Goal: Information Seeking & Learning: Learn about a topic

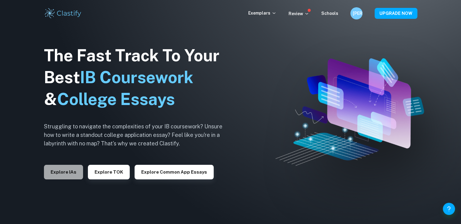
click at [70, 167] on button "Explore IAs" at bounding box center [63, 172] width 39 height 15
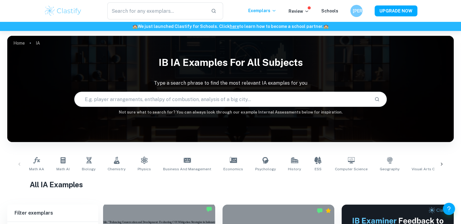
scroll to position [10, 0]
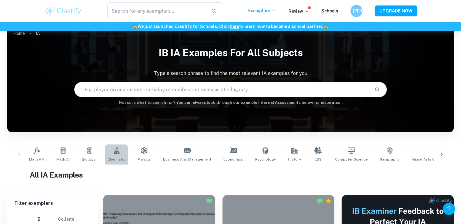
click at [114, 159] on span "Chemistry" at bounding box center [117, 158] width 18 height 5
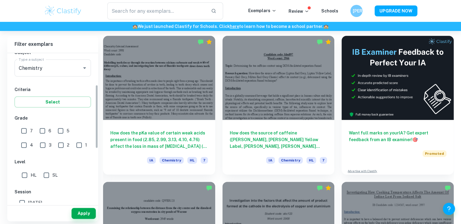
scroll to position [75, 0]
click at [27, 130] on input "7" at bounding box center [24, 130] width 12 height 12
checkbox input "true"
click at [41, 126] on input "6" at bounding box center [42, 130] width 12 height 12
checkbox input "true"
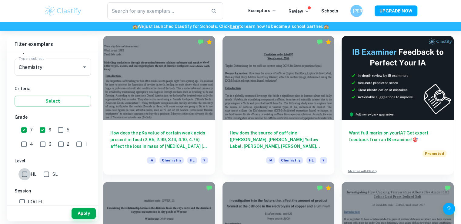
click at [24, 169] on input "HL" at bounding box center [24, 174] width 12 height 12
checkbox input "true"
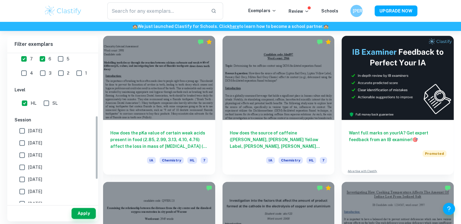
scroll to position [146, 0]
click at [51, 140] on label "[DATE]" at bounding box center [51, 142] width 70 height 12
click at [28, 140] on input "[DATE]" at bounding box center [22, 142] width 12 height 12
checkbox input "true"
click at [51, 130] on label "May 2026" at bounding box center [51, 130] width 70 height 12
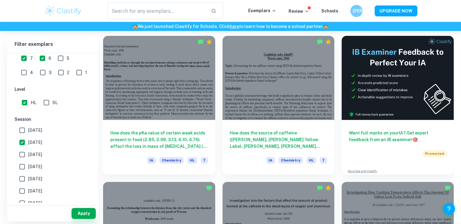
click at [28, 130] on input "May 2026" at bounding box center [22, 130] width 12 height 12
checkbox input "true"
click at [77, 215] on button "Apply" at bounding box center [84, 213] width 24 height 11
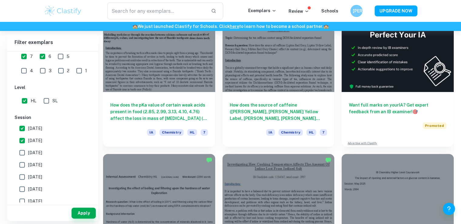
scroll to position [200, 0]
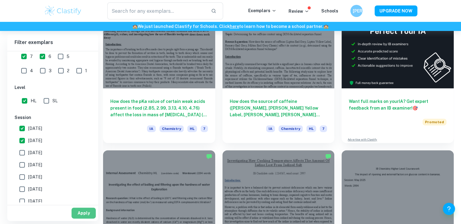
click at [78, 213] on button "Apply" at bounding box center [84, 212] width 24 height 11
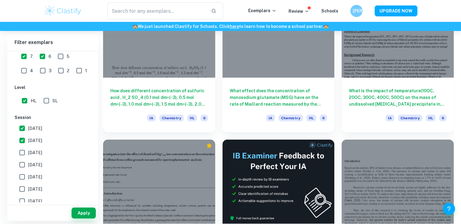
scroll to position [1549, 0]
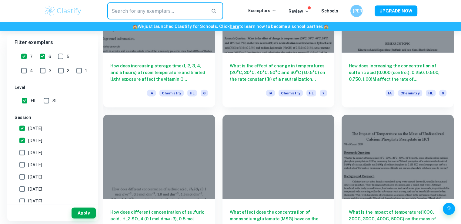
click at [131, 6] on input "text" at bounding box center [156, 10] width 99 height 17
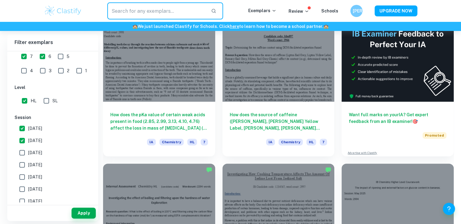
scroll to position [0, 0]
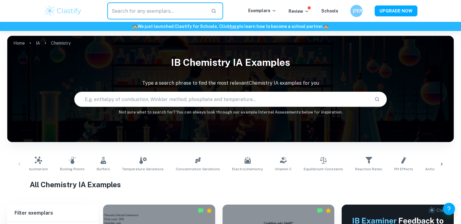
click at [164, 105] on input "text" at bounding box center [222, 99] width 295 height 17
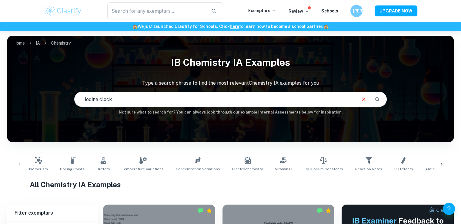
scroll to position [195, 0]
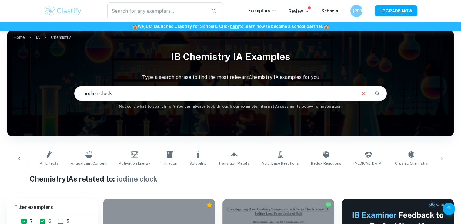
scroll to position [0, 438]
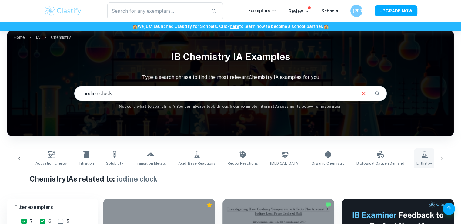
click at [417, 160] on span "Enthalpy" at bounding box center [424, 162] width 15 height 5
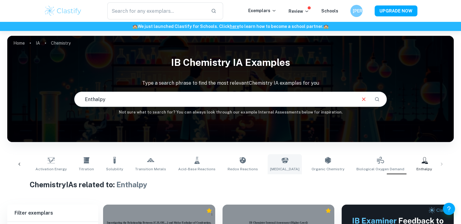
click at [274, 163] on link "Spectrophotometry" at bounding box center [285, 164] width 34 height 20
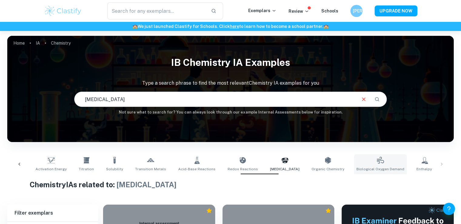
click at [357, 167] on span "Biological Oxygen Demand" at bounding box center [381, 168] width 48 height 5
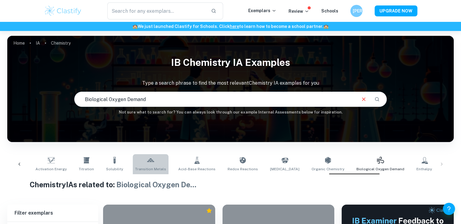
click at [139, 155] on link "Transition Metals" at bounding box center [151, 164] width 36 height 20
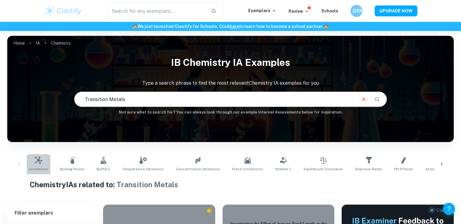
click at [44, 157] on link "Isomerism" at bounding box center [39, 164] width 24 height 20
click at [164, 99] on input "Isomerism" at bounding box center [215, 99] width 281 height 17
type input "arrhenius equation"
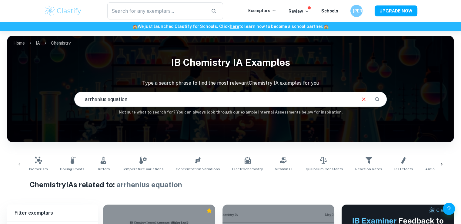
click at [319, 97] on input "arrhenius equation" at bounding box center [215, 99] width 281 height 17
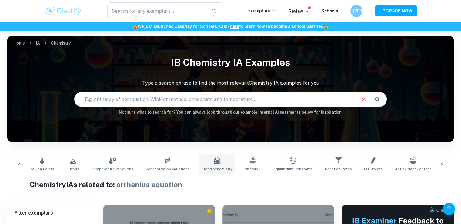
scroll to position [0, 32]
click at [293, 162] on link "Equilibrium Constants" at bounding box center [292, 164] width 44 height 20
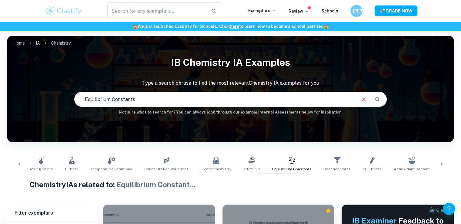
click at [224, 103] on input "Equilibrium Constants" at bounding box center [215, 99] width 281 height 17
type input "iodine clock"
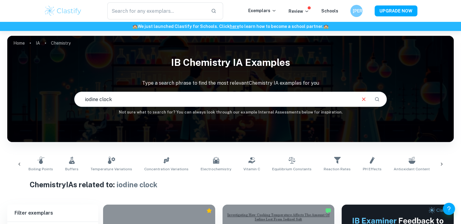
click at [185, 97] on input "iodine clock" at bounding box center [215, 99] width 281 height 17
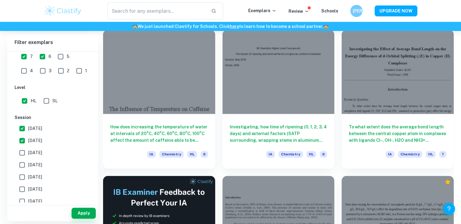
scroll to position [936, 0]
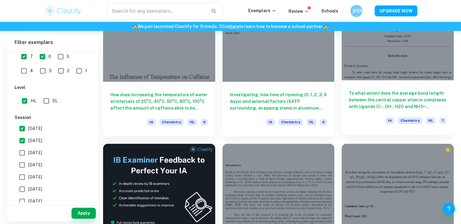
click at [374, 102] on h6 "To what extent does the average bond length between the central copper atom in …" at bounding box center [398, 100] width 98 height 20
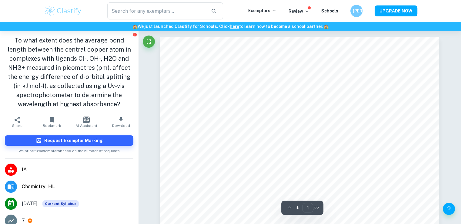
click at [50, 67] on h1 "To what extent does the average bond length between the central copper atom in …" at bounding box center [69, 72] width 129 height 73
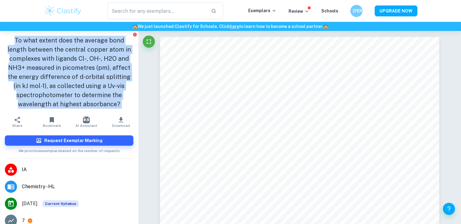
click at [50, 67] on h1 "To what extent does the average bond length between the central copper atom in …" at bounding box center [69, 72] width 129 height 73
copy aside "To what extent does the average bond length between the central copper atom in …"
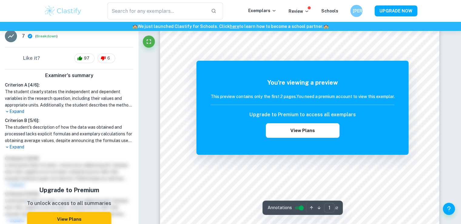
scroll to position [230, 0]
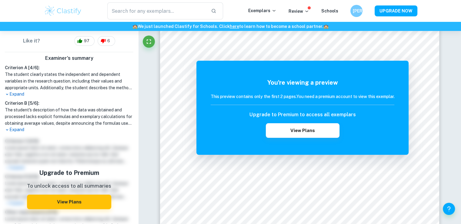
click at [17, 128] on p "Expand" at bounding box center [69, 129] width 129 height 6
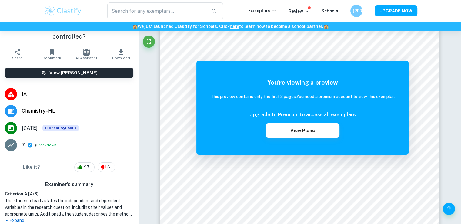
scroll to position [96, 0]
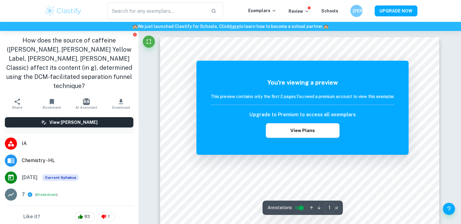
click at [57, 43] on h1 "How does the source of caffeine (Lipton Earl Grey, Lipton Yellow Label, Remsey …" at bounding box center [69, 63] width 129 height 55
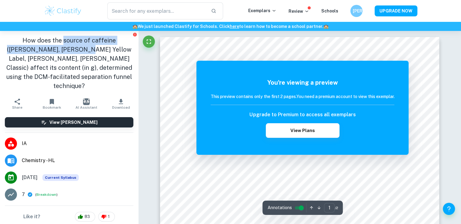
drag, startPoint x: 57, startPoint y: 43, endPoint x: 47, endPoint y: 51, distance: 13.2
click at [47, 51] on h1 "How does the source of caffeine (Lipton Earl Grey, Lipton Yellow Label, Remsey …" at bounding box center [69, 63] width 129 height 55
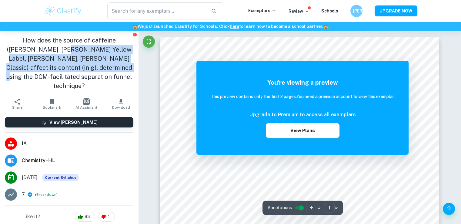
drag, startPoint x: 47, startPoint y: 51, endPoint x: 79, endPoint y: 71, distance: 37.4
click at [79, 71] on h1 "How does the source of caffeine (Lipton Earl Grey, Lipton Yellow Label, Remsey …" at bounding box center [69, 63] width 129 height 55
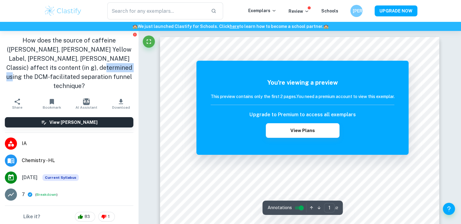
drag, startPoint x: 79, startPoint y: 71, endPoint x: 73, endPoint y: 70, distance: 5.8
click at [73, 70] on h1 "How does the source of caffeine (Lipton Earl Grey, Lipton Yellow Label, Remsey …" at bounding box center [69, 63] width 129 height 55
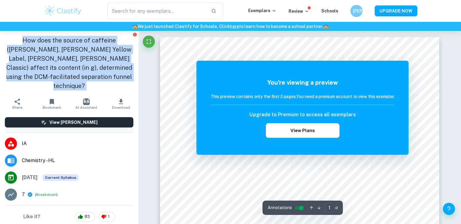
click at [73, 70] on h1 "How does the source of caffeine (Lipton Earl Grey, Lipton Yellow Label, Remsey …" at bounding box center [69, 63] width 129 height 55
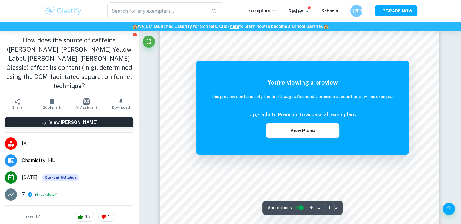
scroll to position [82, 0]
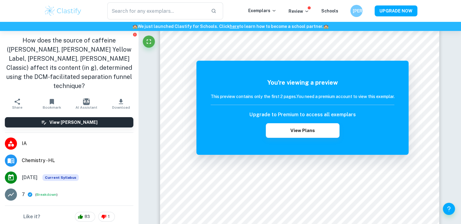
click at [80, 80] on h1 "How does the source of caffeine (Lipton Earl Grey, Lipton Yellow Label, Remsey …" at bounding box center [69, 63] width 129 height 55
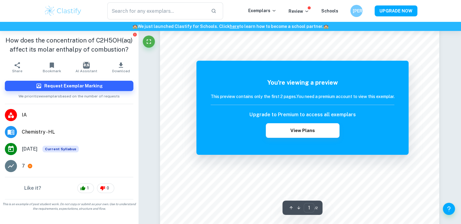
scroll to position [79, 0]
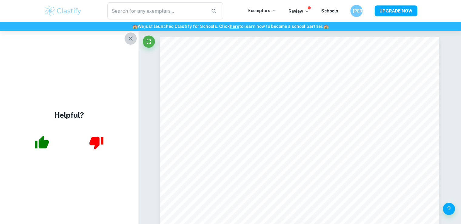
click at [129, 39] on icon "button" at bounding box center [131, 38] width 4 height 4
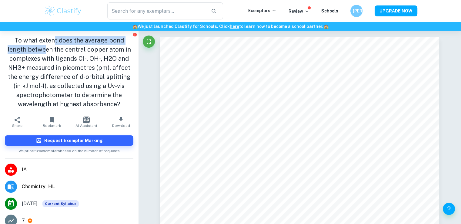
drag, startPoint x: 51, startPoint y: 39, endPoint x: 43, endPoint y: 50, distance: 14.0
click at [43, 50] on h1 "To what extent does the average bond length between the central copper atom in …" at bounding box center [69, 72] width 129 height 73
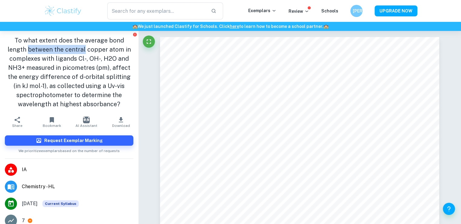
drag, startPoint x: 43, startPoint y: 50, endPoint x: 82, endPoint y: 55, distance: 39.7
click at [82, 55] on h1 "To what extent does the average bond length between the central copper atom in …" at bounding box center [69, 72] width 129 height 73
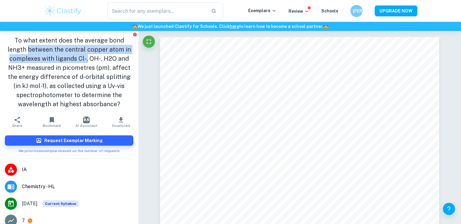
click at [82, 55] on h1 "To what extent does the average bond length between the central copper atom in …" at bounding box center [69, 72] width 129 height 73
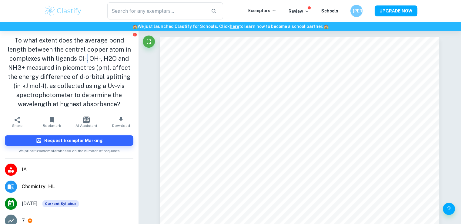
click at [82, 55] on h1 "To what extent does the average bond length between the central copper atom in …" at bounding box center [69, 72] width 129 height 73
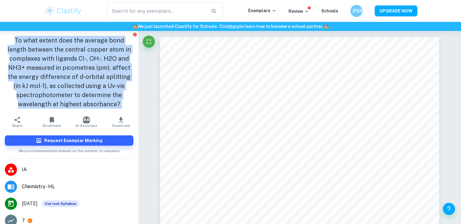
drag, startPoint x: 82, startPoint y: 55, endPoint x: 69, endPoint y: 54, distance: 13.1
click at [69, 54] on h1 "To what extent does the average bond length between the central copper atom in …" at bounding box center [69, 72] width 129 height 73
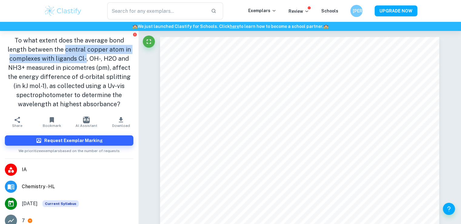
drag, startPoint x: 69, startPoint y: 54, endPoint x: 82, endPoint y: 60, distance: 14.2
click at [82, 60] on h1 "To what extent does the average bond length between the central copper atom in …" at bounding box center [69, 72] width 129 height 73
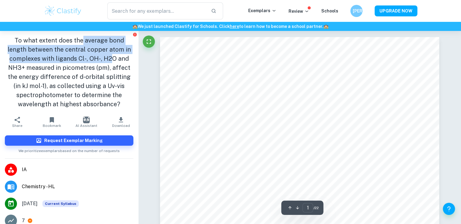
drag, startPoint x: 79, startPoint y: 44, endPoint x: 110, endPoint y: 55, distance: 33.5
click at [110, 55] on h1 "To what extent does the average bond length between the central copper atom in …" at bounding box center [69, 72] width 129 height 73
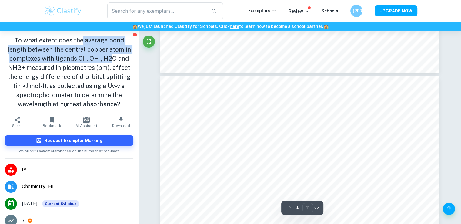
scroll to position [3740, 0]
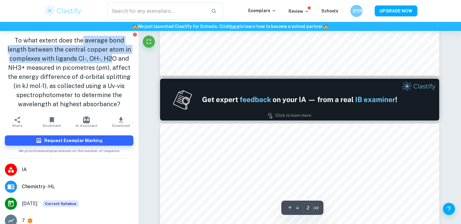
type input "1"
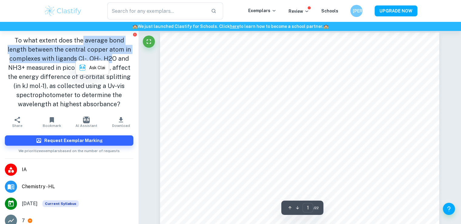
scroll to position [0, 0]
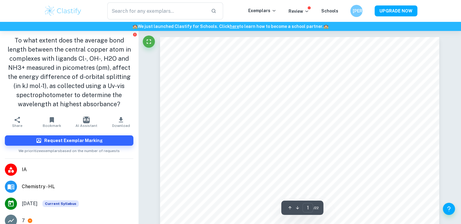
click at [40, 96] on h1 "To what extent does the average bond length between the central copper atom in …" at bounding box center [69, 72] width 129 height 73
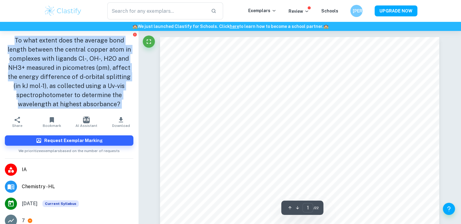
click at [40, 96] on h1 "To what extent does the average bond length between the central copper atom in …" at bounding box center [69, 72] width 129 height 73
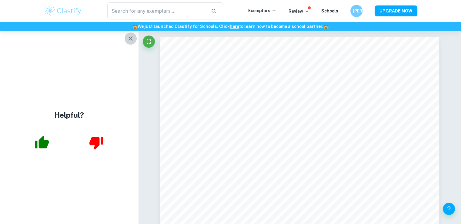
click at [134, 35] on icon "button" at bounding box center [130, 38] width 7 height 7
click at [125, 42] on button "button" at bounding box center [131, 38] width 12 height 12
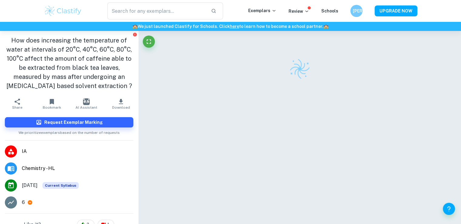
click at [79, 68] on h1 "How does increasing the temperature of water at intervals of 20°C, 40°C, 60°C, …" at bounding box center [69, 63] width 129 height 55
drag, startPoint x: 79, startPoint y: 68, endPoint x: 94, endPoint y: 73, distance: 15.8
click at [94, 73] on h1 "How does increasing the temperature of water at intervals of 20°C, 40°C, 60°C, …" at bounding box center [69, 63] width 129 height 55
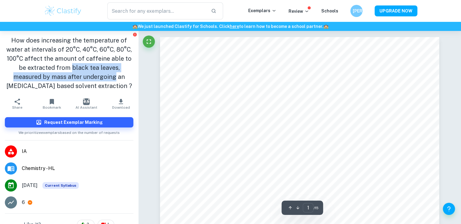
click at [94, 73] on h1 "How does increasing the temperature of water at intervals of 20°C, 40°C, 60°C, …" at bounding box center [69, 63] width 129 height 55
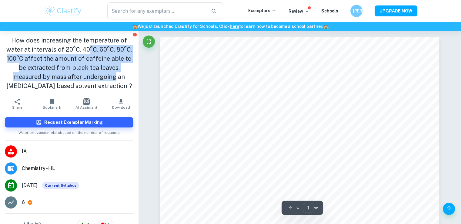
drag, startPoint x: 94, startPoint y: 73, endPoint x: 95, endPoint y: 53, distance: 20.0
click at [95, 53] on h1 "How does increasing the temperature of water at intervals of 20°C, 40°C, 60°C, …" at bounding box center [69, 63] width 129 height 55
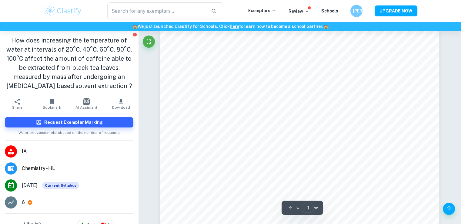
scroll to position [140, 0]
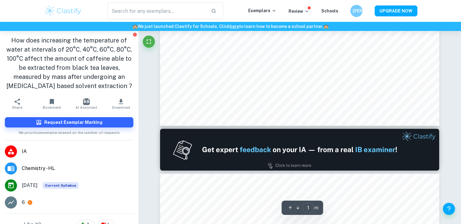
type input "2"
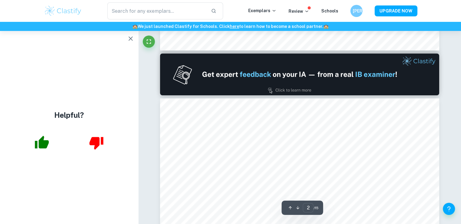
scroll to position [348, 0]
click at [133, 39] on icon "button" at bounding box center [130, 38] width 7 height 7
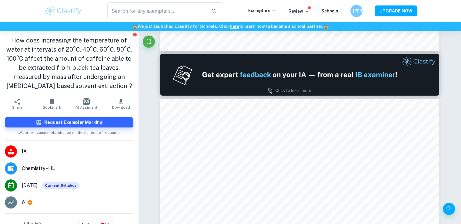
scroll to position [25, 0]
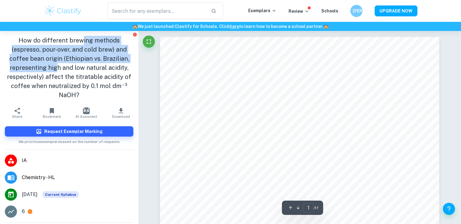
drag, startPoint x: 79, startPoint y: 42, endPoint x: 55, endPoint y: 70, distance: 36.8
click at [55, 70] on h1 "How do different brewing methods (espresso, pour-over, and cold brew) and coffe…" at bounding box center [69, 68] width 129 height 64
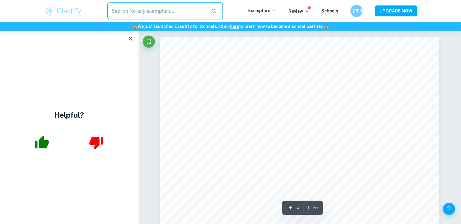
click at [176, 5] on input "text" at bounding box center [156, 10] width 99 height 17
type input "tooth decay"
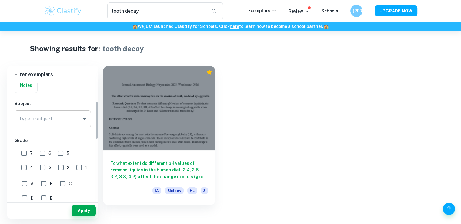
scroll to position [53, 0]
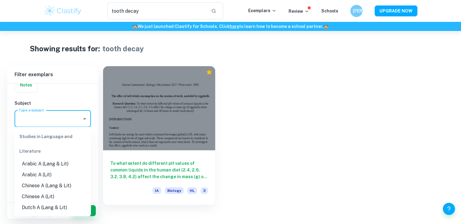
click at [50, 117] on input "Type a subject" at bounding box center [48, 119] width 62 height 12
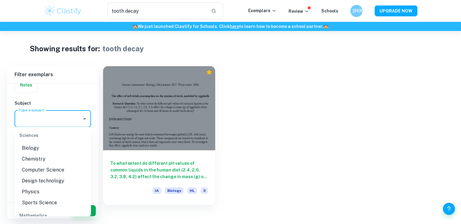
scroll to position [766, 0]
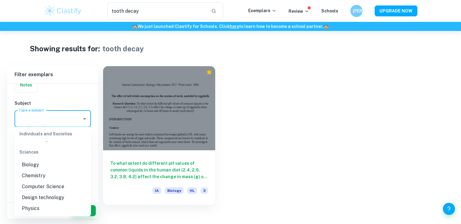
click at [42, 171] on li "Chemistry" at bounding box center [53, 175] width 76 height 11
type input "Chemistry"
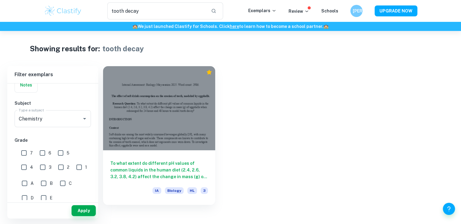
click at [31, 152] on span "7" at bounding box center [31, 152] width 3 height 7
click at [30, 152] on input "7" at bounding box center [24, 153] width 12 height 12
checkbox input "true"
drag, startPoint x: 52, startPoint y: 154, endPoint x: 45, endPoint y: 152, distance: 7.7
click at [45, 152] on div "6" at bounding box center [47, 152] width 18 height 14
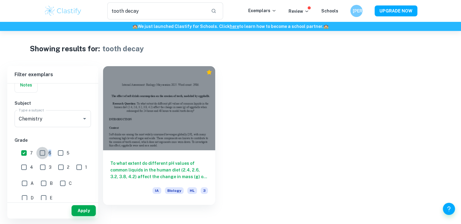
click at [45, 152] on input "6" at bounding box center [42, 153] width 12 height 12
checkbox input "true"
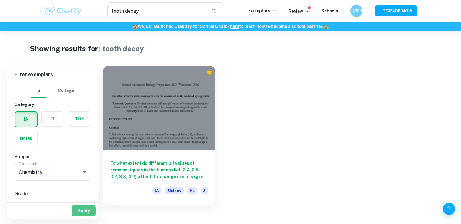
click at [80, 210] on button "Apply" at bounding box center [84, 210] width 24 height 11
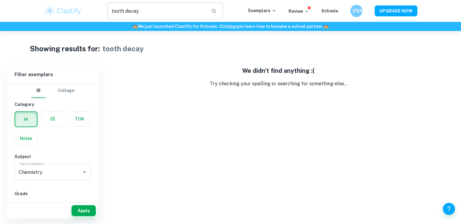
click at [147, 12] on input "tooth decay" at bounding box center [156, 10] width 99 height 17
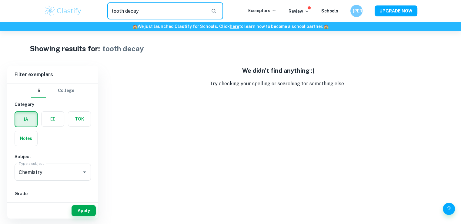
click at [147, 12] on input "tooth decay" at bounding box center [156, 10] width 99 height 17
type input "C"
paste input "Modelling the effect of weak acids on tooth decay using CaCO3 and weak acids bu…"
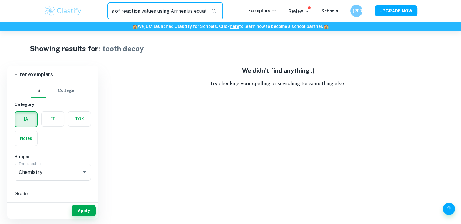
type input "Modelling the effect of weak acids on tooth decay using CaCO3 and weak acids bu…"
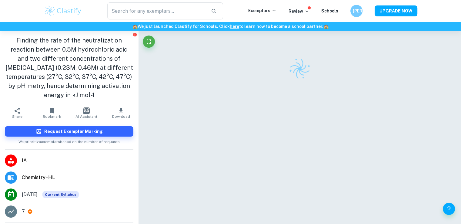
drag, startPoint x: 109, startPoint y: 94, endPoint x: 86, endPoint y: 94, distance: 22.7
click at [86, 94] on h1 "Finding the rate of the neutralization reaction between 0.5M hydrochloric acid …" at bounding box center [69, 68] width 129 height 64
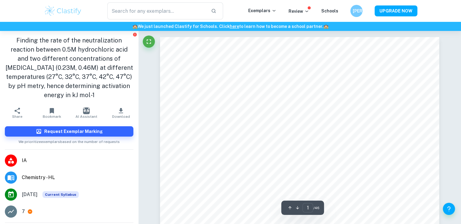
click at [86, 94] on h1 "Finding the rate of the neutralization reaction between 0.5M hydrochloric acid …" at bounding box center [69, 68] width 129 height 64
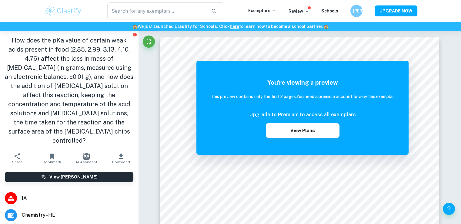
click at [34, 52] on h1 "How does the pKa value of certain weak acids present in food (2.85, 2.99, 3.13,…" at bounding box center [69, 90] width 129 height 109
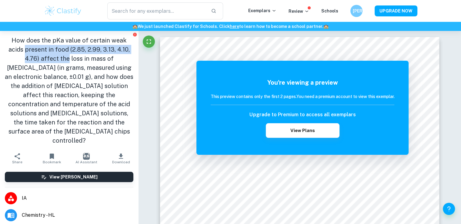
drag, startPoint x: 34, startPoint y: 52, endPoint x: 52, endPoint y: 58, distance: 18.5
click at [52, 58] on h1 "How does the pKa value of certain weak acids present in food (2.85, 2.99, 3.13,…" at bounding box center [69, 90] width 129 height 109
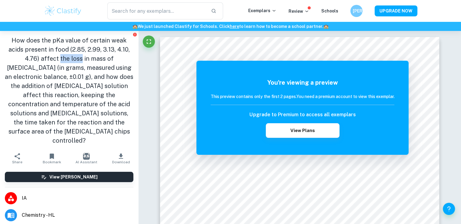
drag, startPoint x: 52, startPoint y: 58, endPoint x: 59, endPoint y: 58, distance: 7.0
click at [59, 58] on h1 "How does the pKa value of certain weak acids present in food (2.85, 2.99, 3.13,…" at bounding box center [69, 90] width 129 height 109
drag, startPoint x: 59, startPoint y: 58, endPoint x: 68, endPoint y: 60, distance: 9.2
click at [68, 60] on h1 "How does the pKa value of certain weak acids present in food (2.85, 2.99, 3.13,…" at bounding box center [69, 90] width 129 height 109
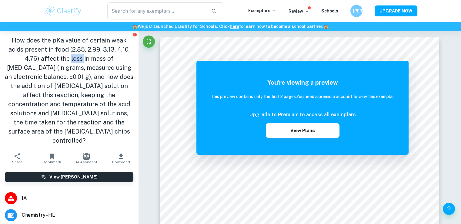
click at [68, 60] on h1 "How does the pKa value of certain weak acids present in food (2.85, 2.99, 3.13,…" at bounding box center [69, 90] width 129 height 109
click at [80, 68] on h1 "How does the pKa value of certain weak acids present in food (2.85, 2.99, 3.13,…" at bounding box center [69, 90] width 129 height 109
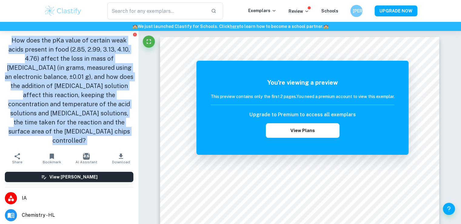
click at [80, 68] on h1 "How does the pKa value of certain weak acids present in food (2.85, 2.99, 3.13,…" at bounding box center [69, 90] width 129 height 109
drag, startPoint x: 80, startPoint y: 68, endPoint x: 80, endPoint y: 73, distance: 5.5
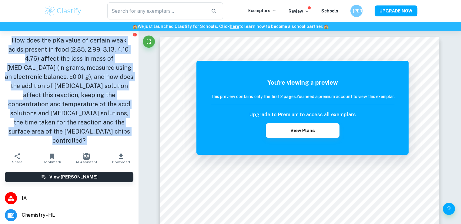
click at [80, 73] on h1 "How does the pKa value of certain weak acids present in food (2.85, 2.99, 3.13,…" at bounding box center [69, 90] width 129 height 109
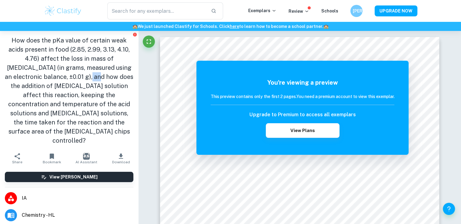
drag, startPoint x: 80, startPoint y: 73, endPoint x: 84, endPoint y: 81, distance: 8.4
click at [84, 81] on h1 "How does the pKa value of certain weak acids present in food (2.85, 2.99, 3.13,…" at bounding box center [69, 90] width 129 height 109
click at [83, 82] on h1 "How does the pKa value of certain weak acids present in food (2.85, 2.99, 3.13,…" at bounding box center [69, 90] width 129 height 109
drag, startPoint x: 83, startPoint y: 82, endPoint x: 58, endPoint y: 94, distance: 27.8
click at [58, 94] on h1 "How does the pKa value of certain weak acids present in food (2.85, 2.99, 3.13,…" at bounding box center [69, 90] width 129 height 109
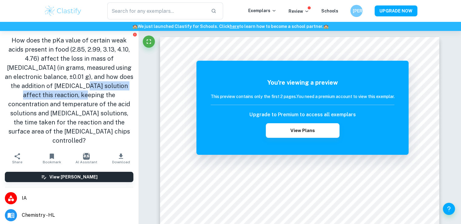
click at [58, 94] on h1 "How does the pKa value of certain weak acids present in food (2.85, 2.99, 3.13,…" at bounding box center [69, 90] width 129 height 109
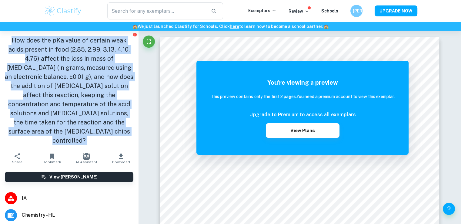
drag, startPoint x: 58, startPoint y: 94, endPoint x: 62, endPoint y: 94, distance: 3.7
click at [62, 94] on h1 "How does the pKa value of certain weak acids present in food (2.85, 2.99, 3.13,…" at bounding box center [69, 90] width 129 height 109
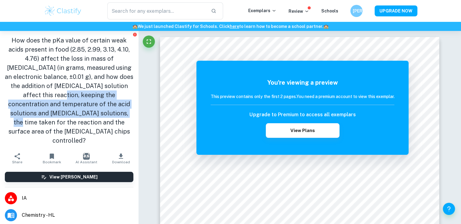
drag, startPoint x: 62, startPoint y: 94, endPoint x: 95, endPoint y: 114, distance: 38.6
click at [95, 114] on h1 "How does the pKa value of certain weak acids present in food (2.85, 2.99, 3.13,…" at bounding box center [69, 90] width 129 height 109
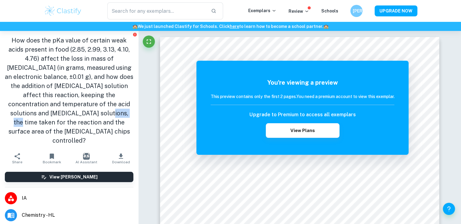
click at [95, 114] on h1 "How does the pKa value of certain weak acids present in food (2.85, 2.99, 3.13,…" at bounding box center [69, 90] width 129 height 109
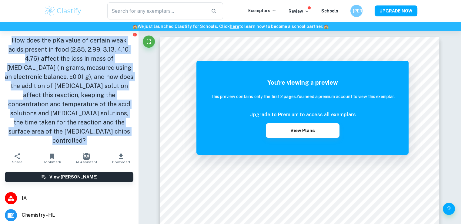
click at [95, 114] on h1 "How does the pKa value of certain weak acids present in food (2.85, 2.99, 3.13,…" at bounding box center [69, 90] width 129 height 109
copy aside "How does the pKa value of certain weak acids present in food (2.85, 2.99, 3.13,…"
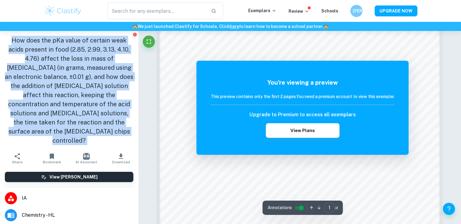
scroll to position [422, 0]
click at [38, 91] on h1 "How does the pKa value of certain weak acids present in food (2.85, 2.99, 3.13,…" at bounding box center [69, 90] width 129 height 109
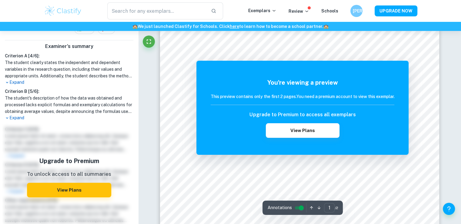
scroll to position [46, 0]
drag, startPoint x: 230, startPoint y: 44, endPoint x: 284, endPoint y: 67, distance: 58.4
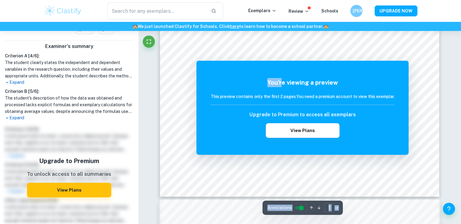
scroll to position [234, 0]
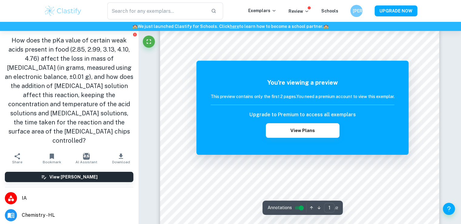
scroll to position [50, 0]
